Goal: Information Seeking & Learning: Learn about a topic

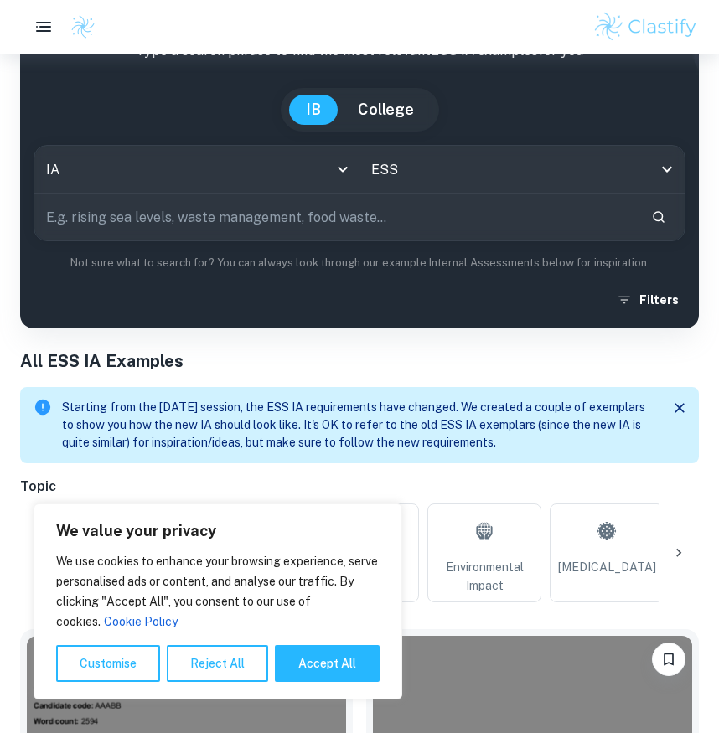
scroll to position [162, 0]
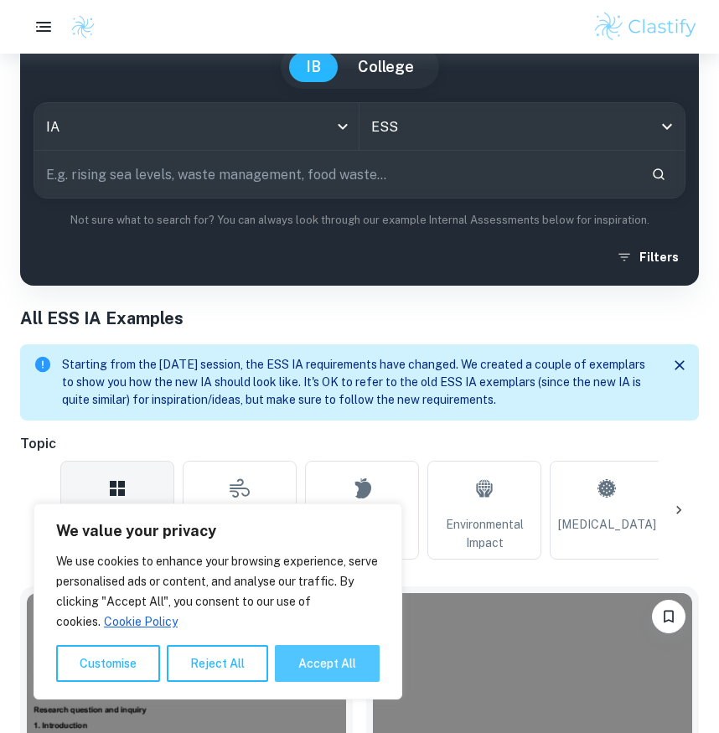
click at [343, 670] on button "Accept All" at bounding box center [327, 663] width 105 height 37
checkbox input "true"
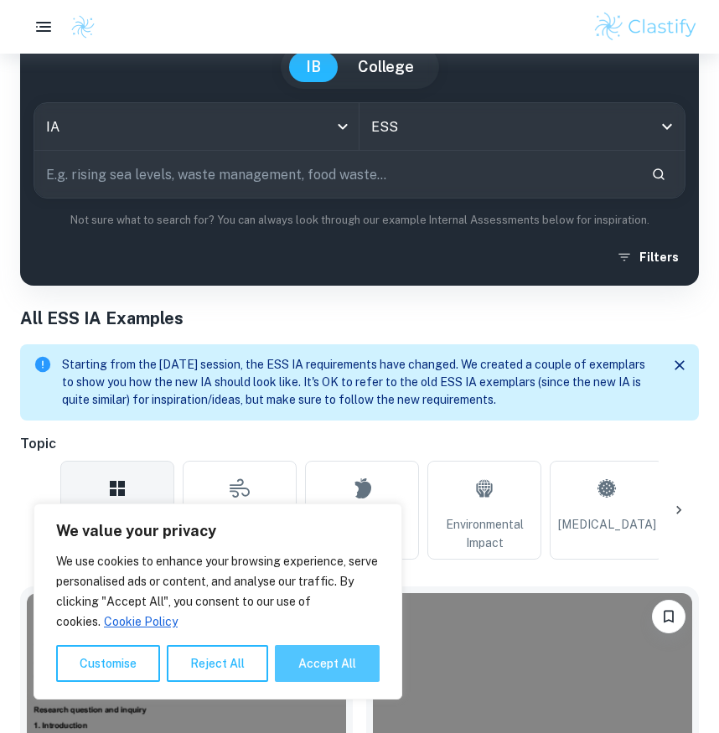
checkbox input "true"
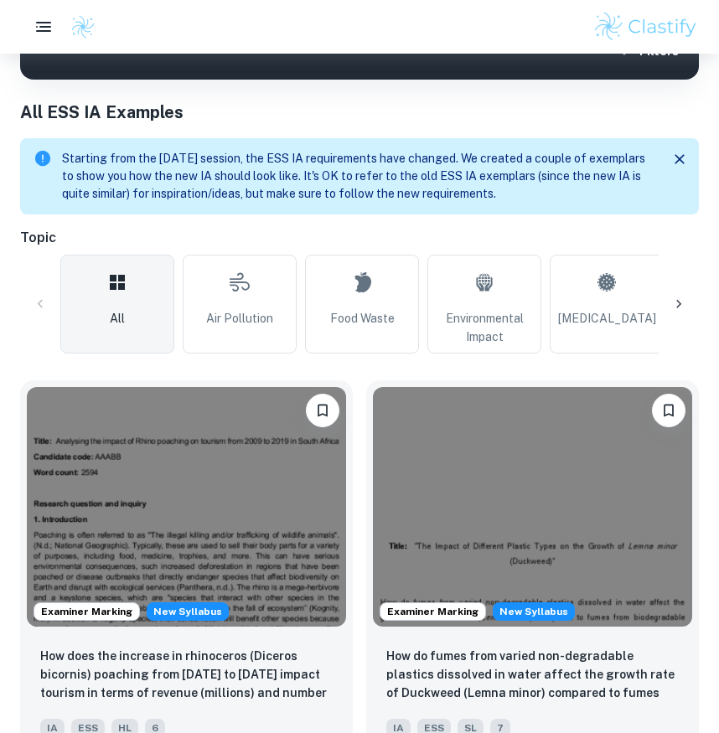
scroll to position [475, 0]
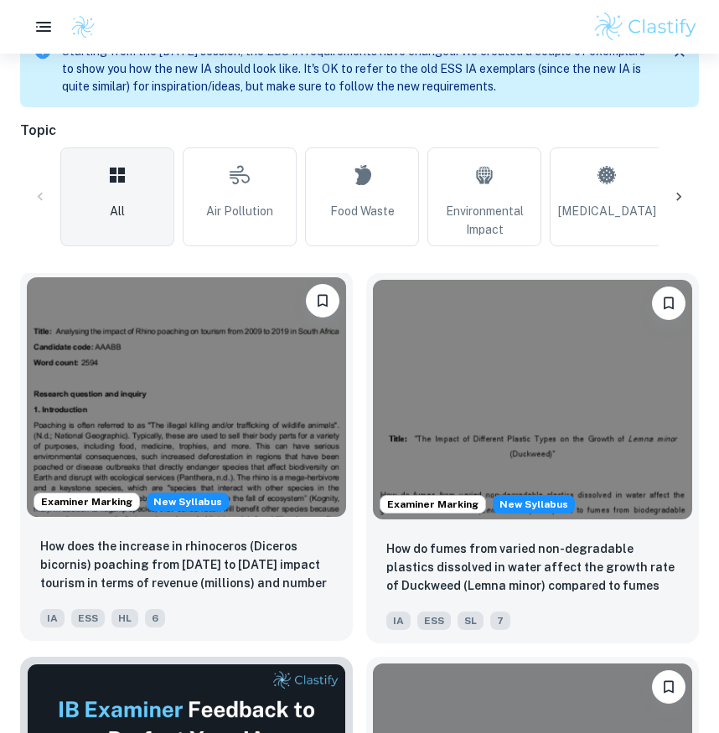
click at [313, 468] on img at bounding box center [186, 397] width 319 height 240
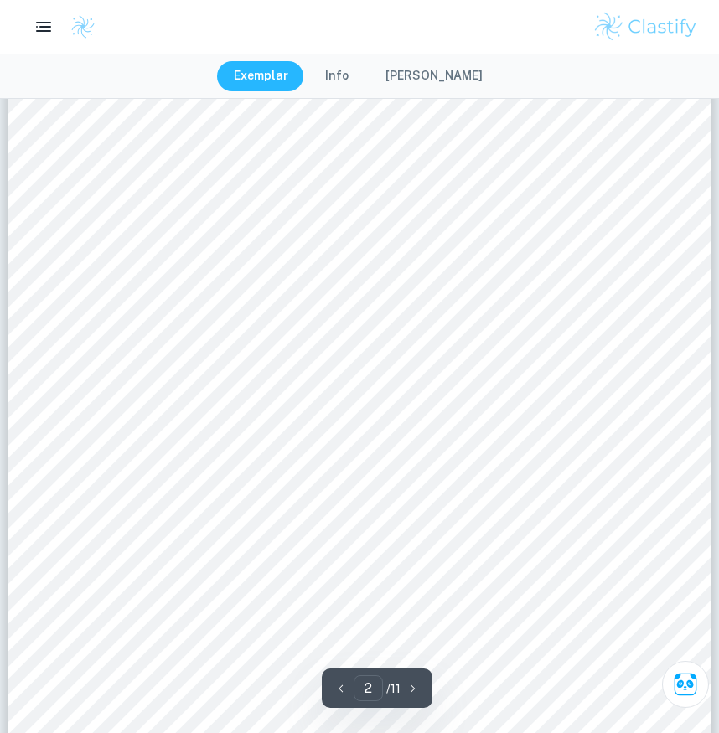
scroll to position [1476, 0]
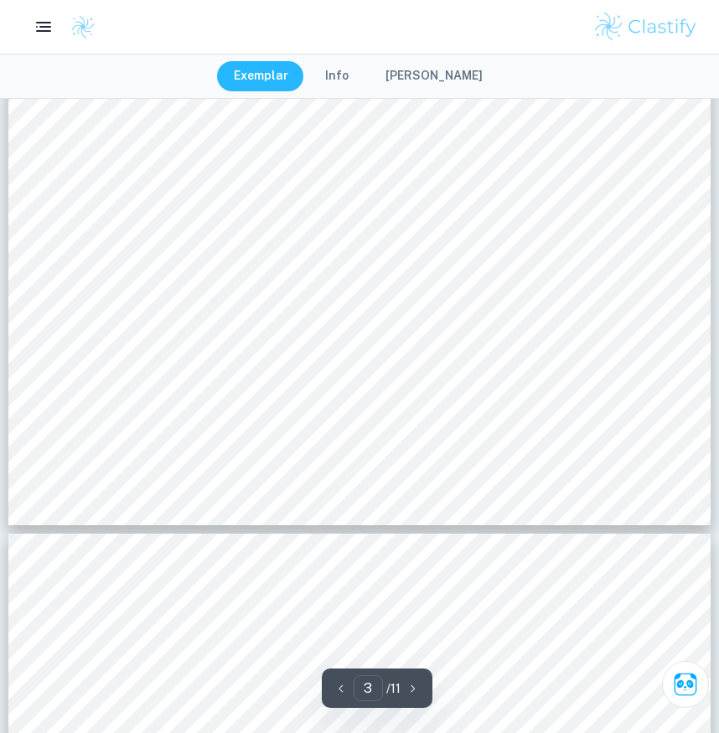
type input "4"
